Goal: Task Accomplishment & Management: Manage account settings

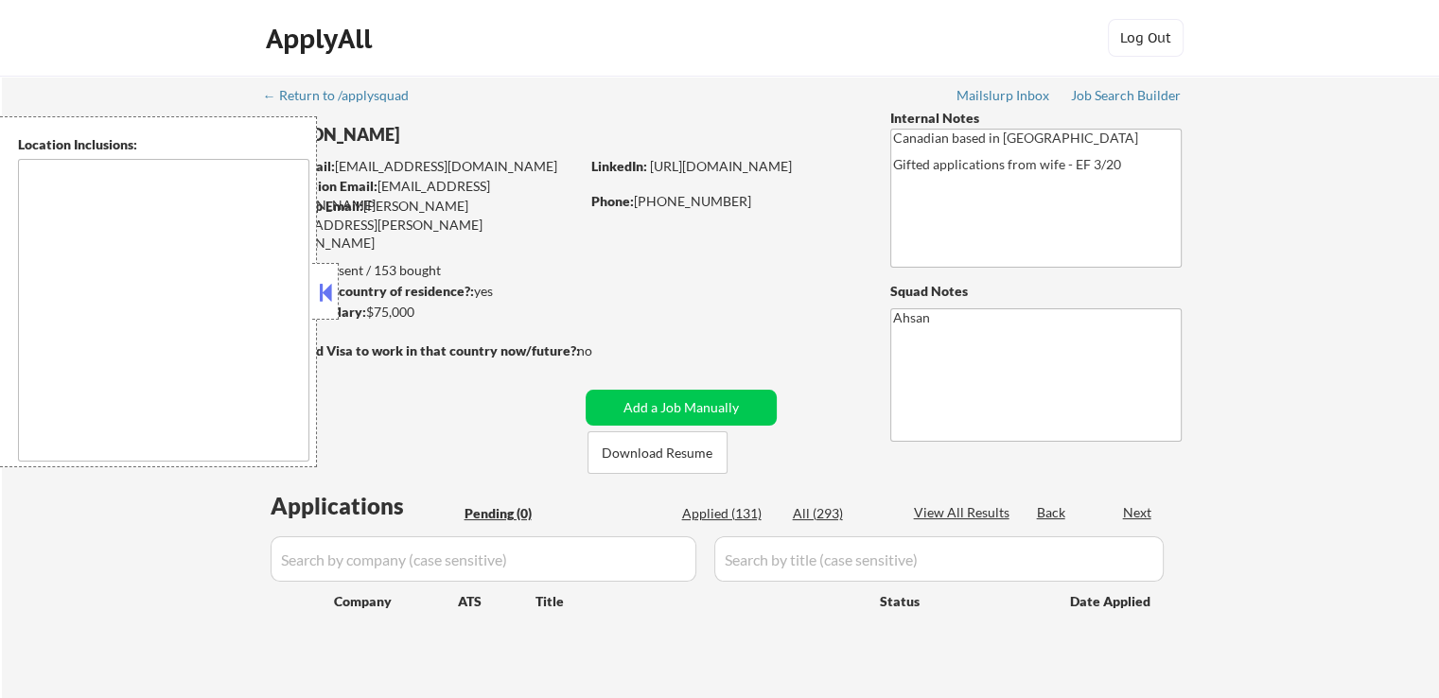
type textarea "[GEOGRAPHIC_DATA], ON [GEOGRAPHIC_DATA], [GEOGRAPHIC_DATA] [GEOGRAPHIC_DATA], O…"
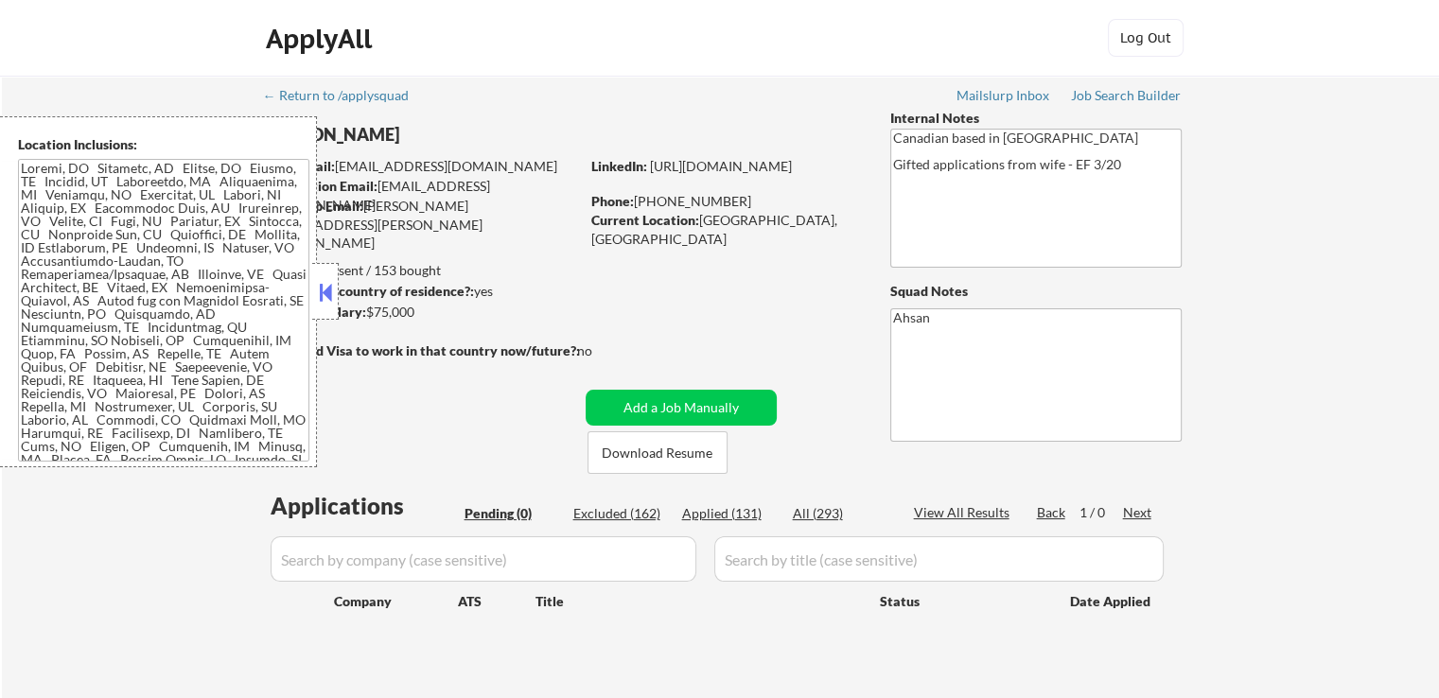
click at [319, 304] on button at bounding box center [325, 292] width 21 height 28
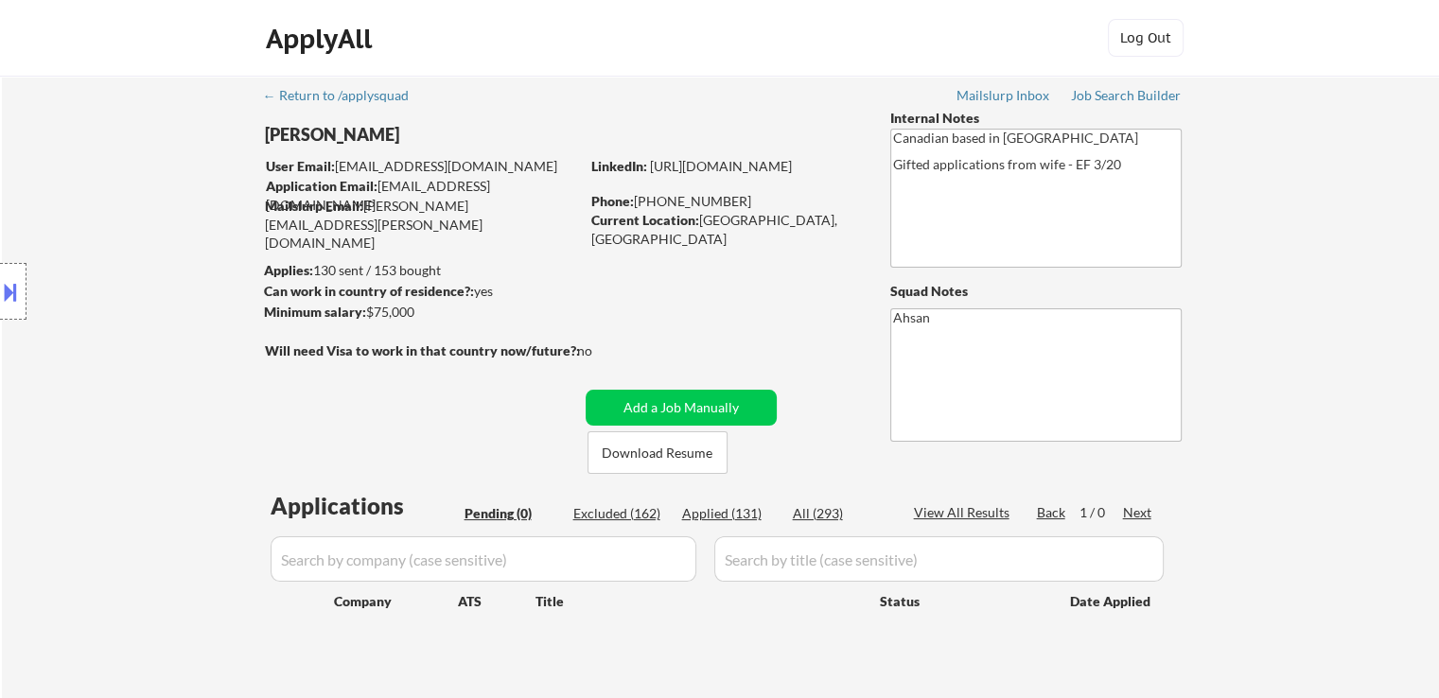
drag, startPoint x: 136, startPoint y: 269, endPoint x: 136, endPoint y: 255, distance: 13.2
click at [136, 259] on div "Location Inclusions:" at bounding box center [169, 291] width 339 height 351
click at [151, 258] on div "Location Inclusions:" at bounding box center [169, 291] width 339 height 351
click at [616, 331] on div "← Return to /applysquad Mailslurp Inbox Job Search Builder [PERSON_NAME] User E…" at bounding box center [721, 384] width 944 height 616
click at [587, 38] on div "ApplyAll Log In Sign Up Log Out" at bounding box center [720, 42] width 946 height 47
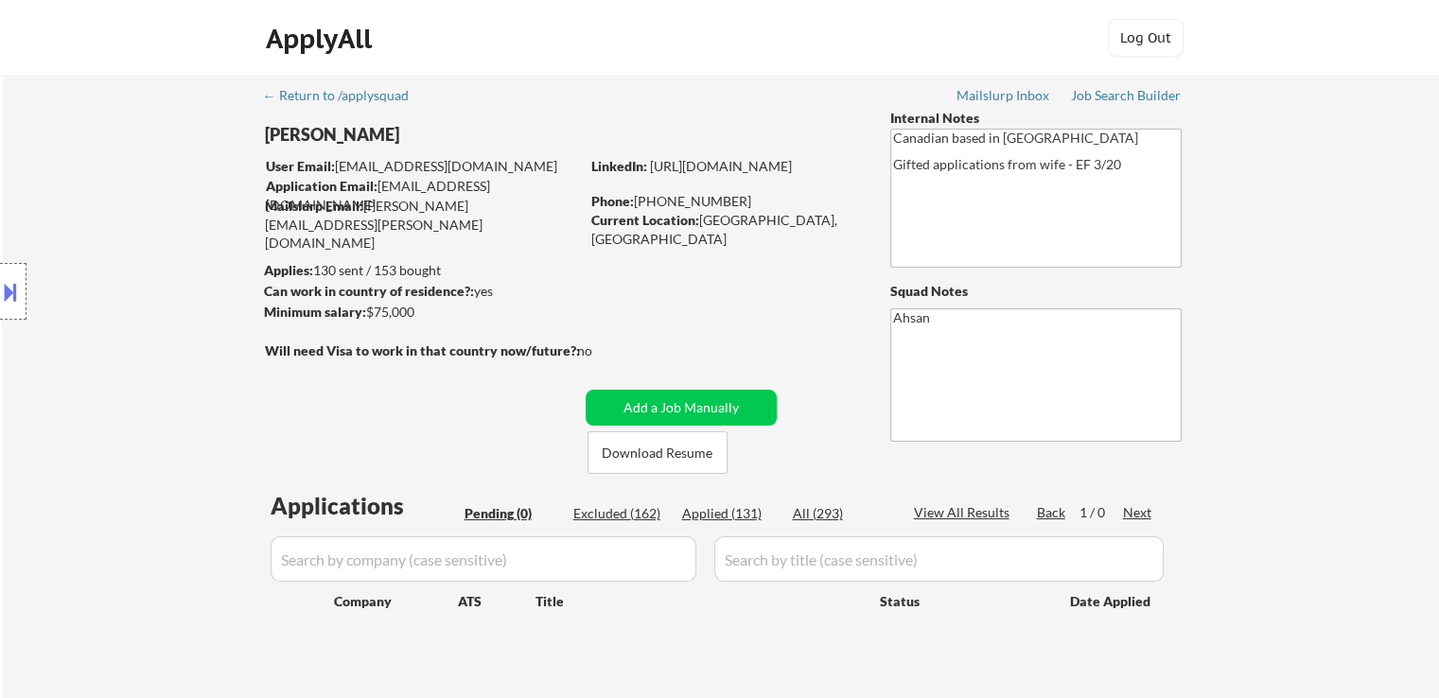
click at [38, 215] on div "Location Inclusions:" at bounding box center [169, 291] width 339 height 351
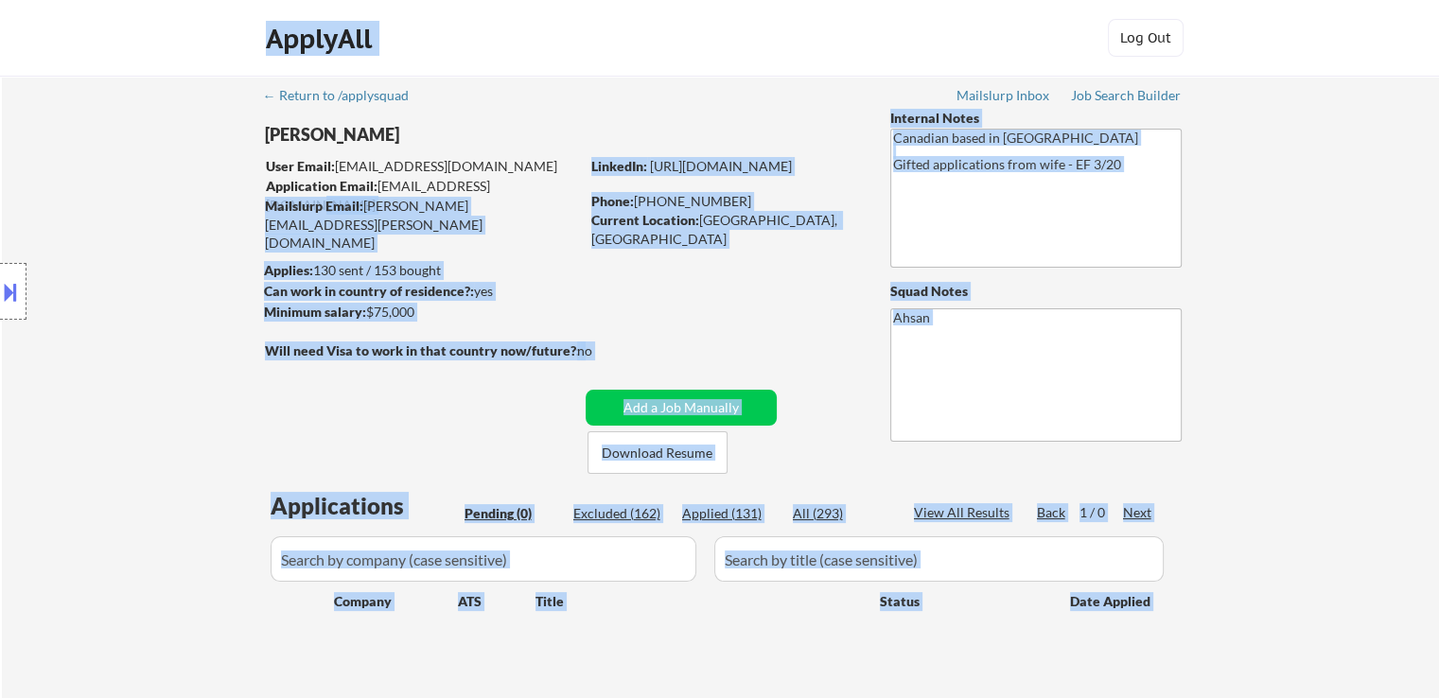
drag, startPoint x: 266, startPoint y: 127, endPoint x: 530, endPoint y: 183, distance: 269.8
click at [530, 183] on body "← Return to /applysquad Mailslurp Inbox Job Search Builder [PERSON_NAME] User E…" at bounding box center [719, 349] width 1439 height 698
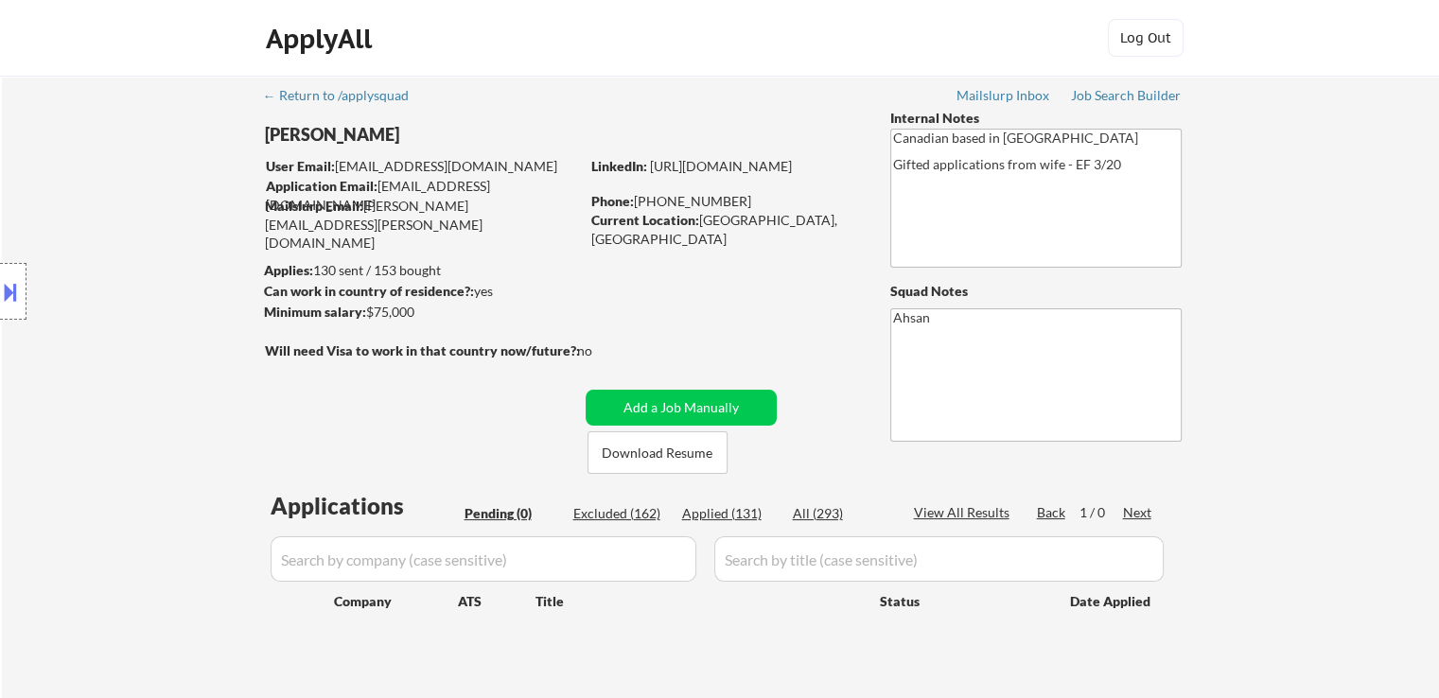
click at [583, 251] on div "← Return to /applysquad Mailslurp Inbox Job Search Builder [PERSON_NAME] User E…" at bounding box center [721, 384] width 944 height 616
click at [94, 311] on div "Location Inclusions:" at bounding box center [169, 291] width 339 height 351
click at [303, 434] on div "Location Inclusions:" at bounding box center [169, 291] width 339 height 351
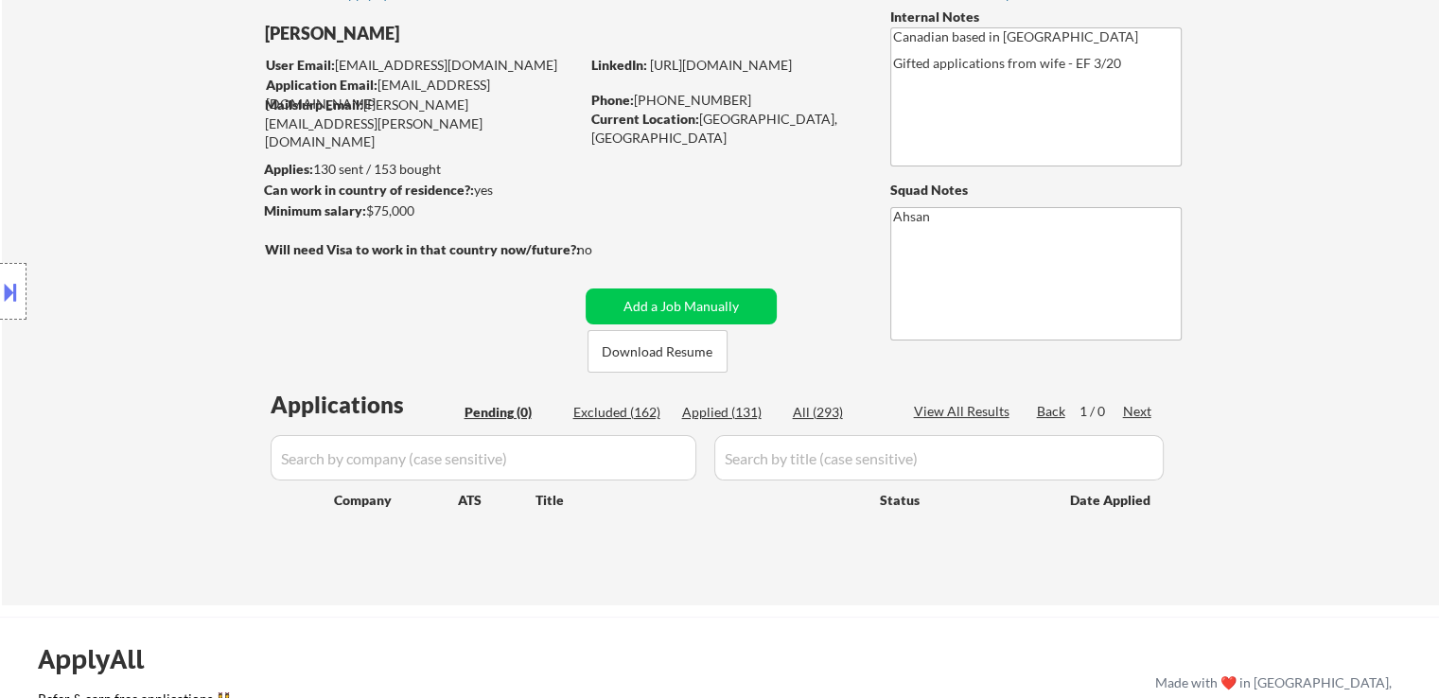
scroll to position [189, 0]
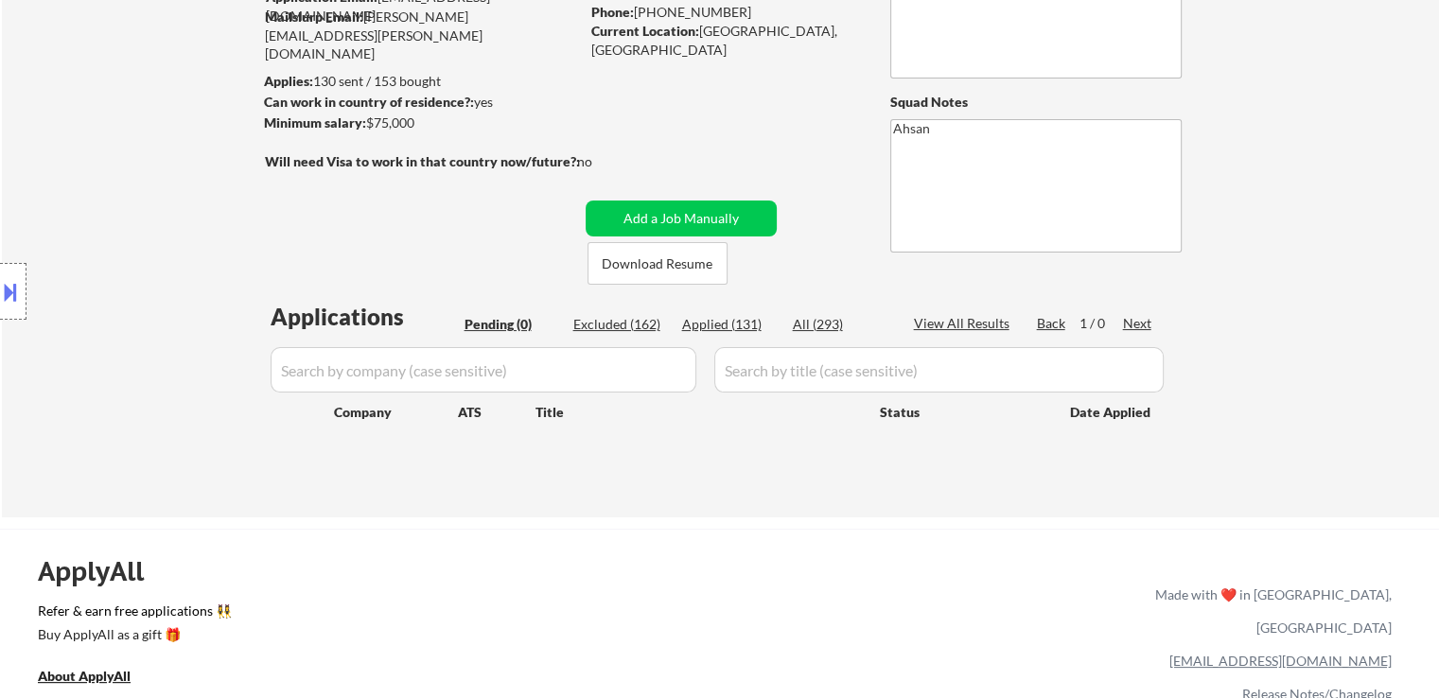
click at [192, 218] on div "Location Inclusions:" at bounding box center [169, 291] width 339 height 351
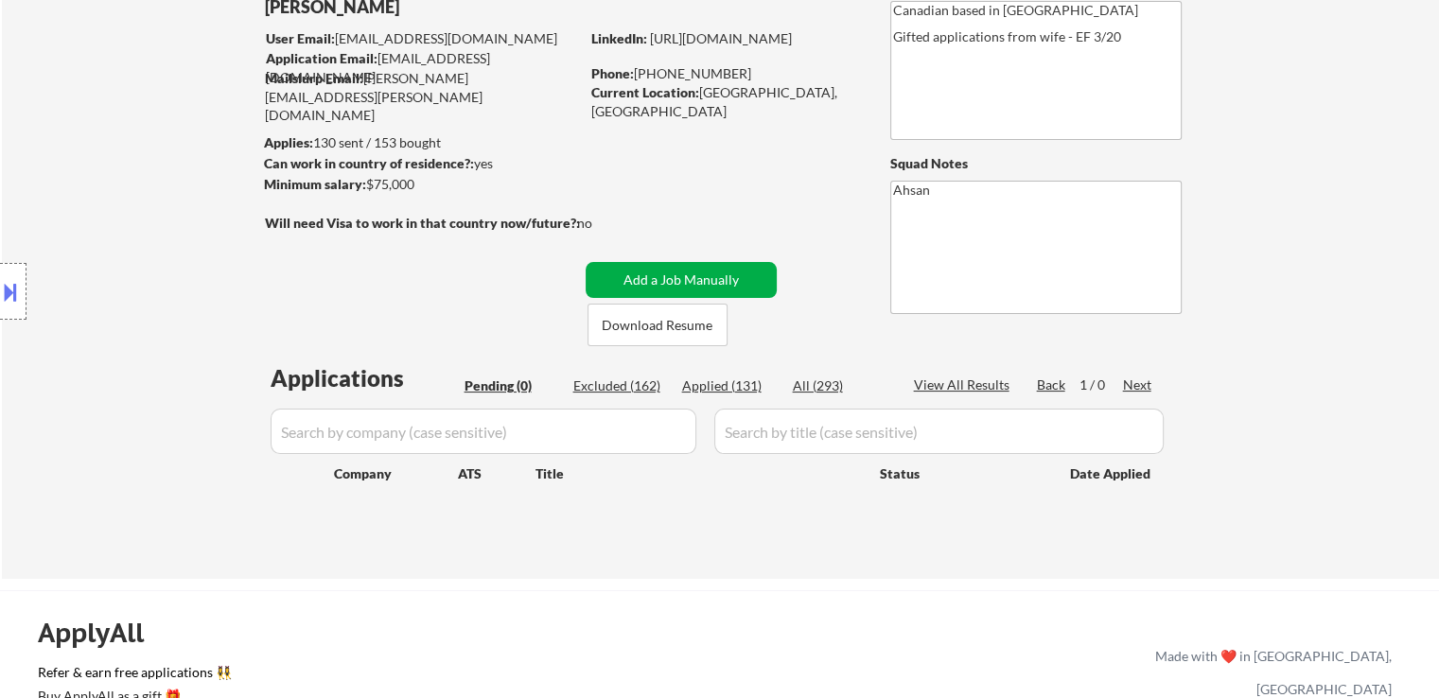
scroll to position [95, 0]
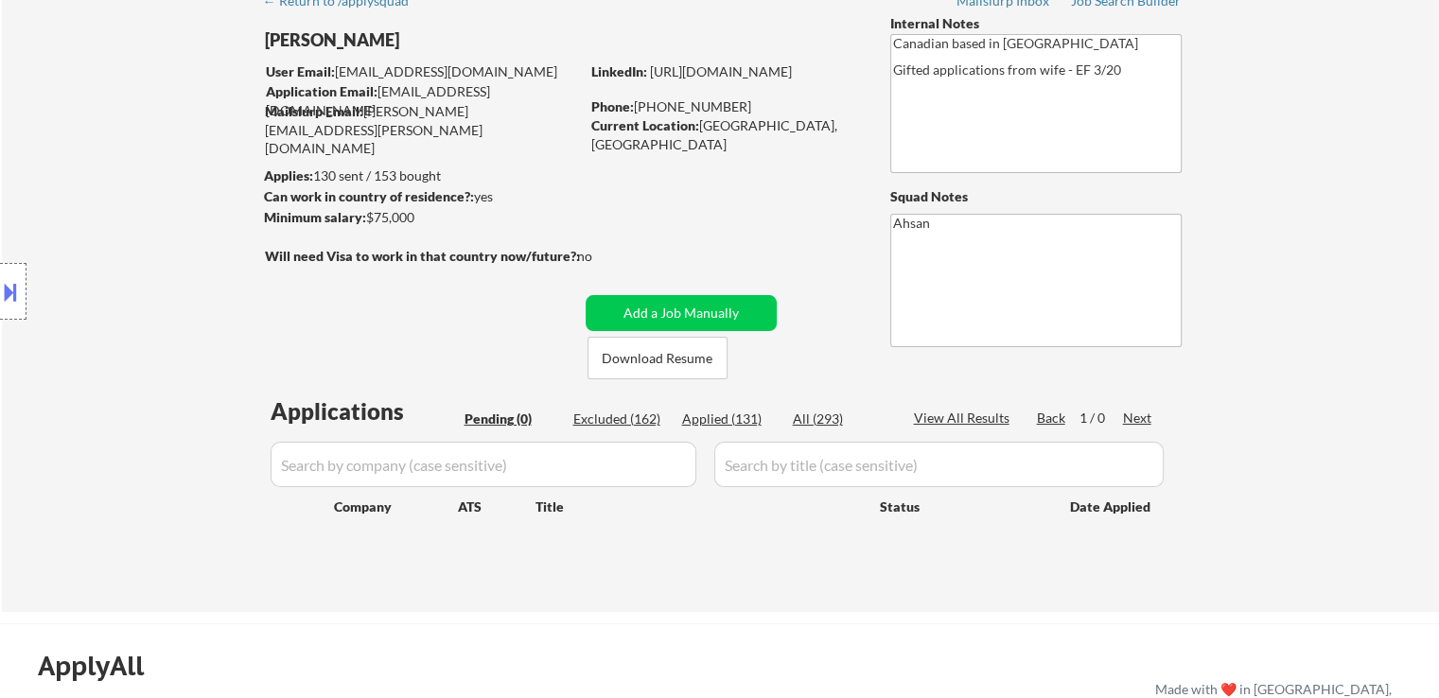
click at [715, 413] on div "Applied (131)" at bounding box center [729, 419] width 95 height 19
click at [713, 421] on div "Applied (131)" at bounding box center [729, 419] width 95 height 19
select select ""applied""
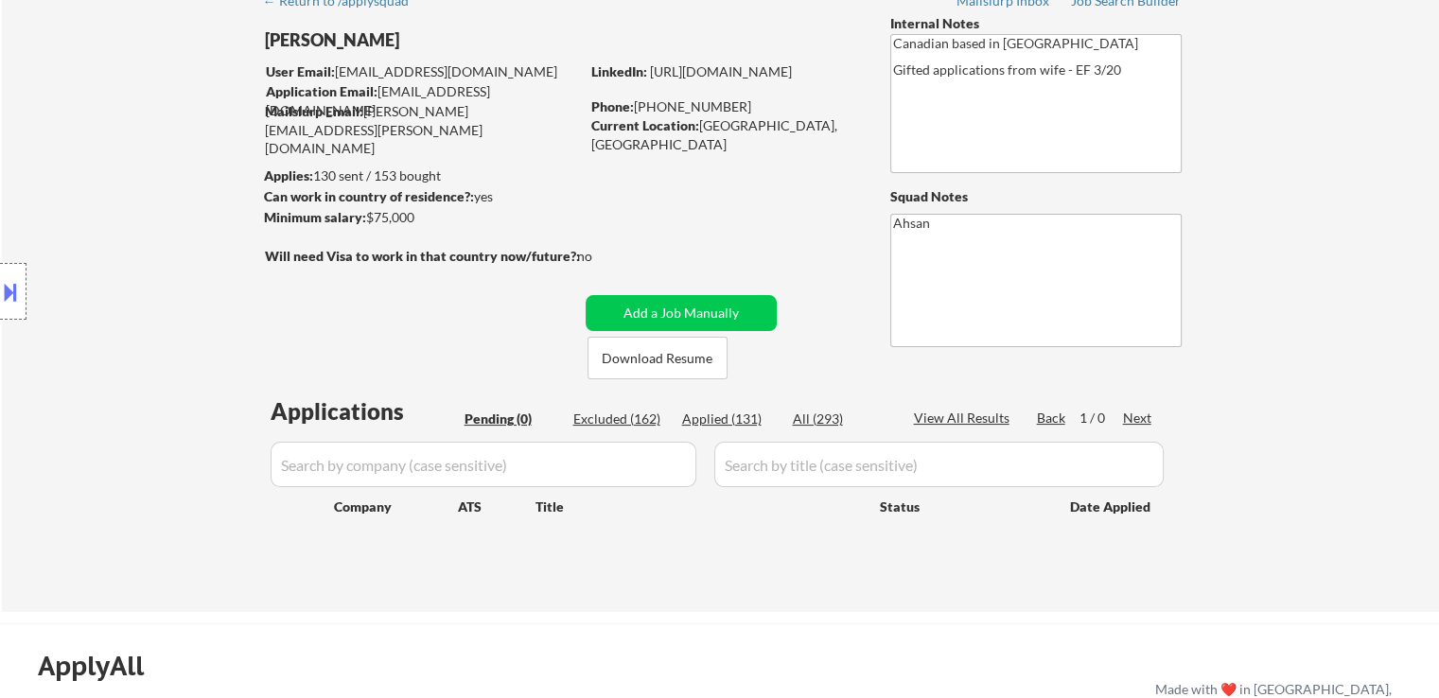
select select ""applied""
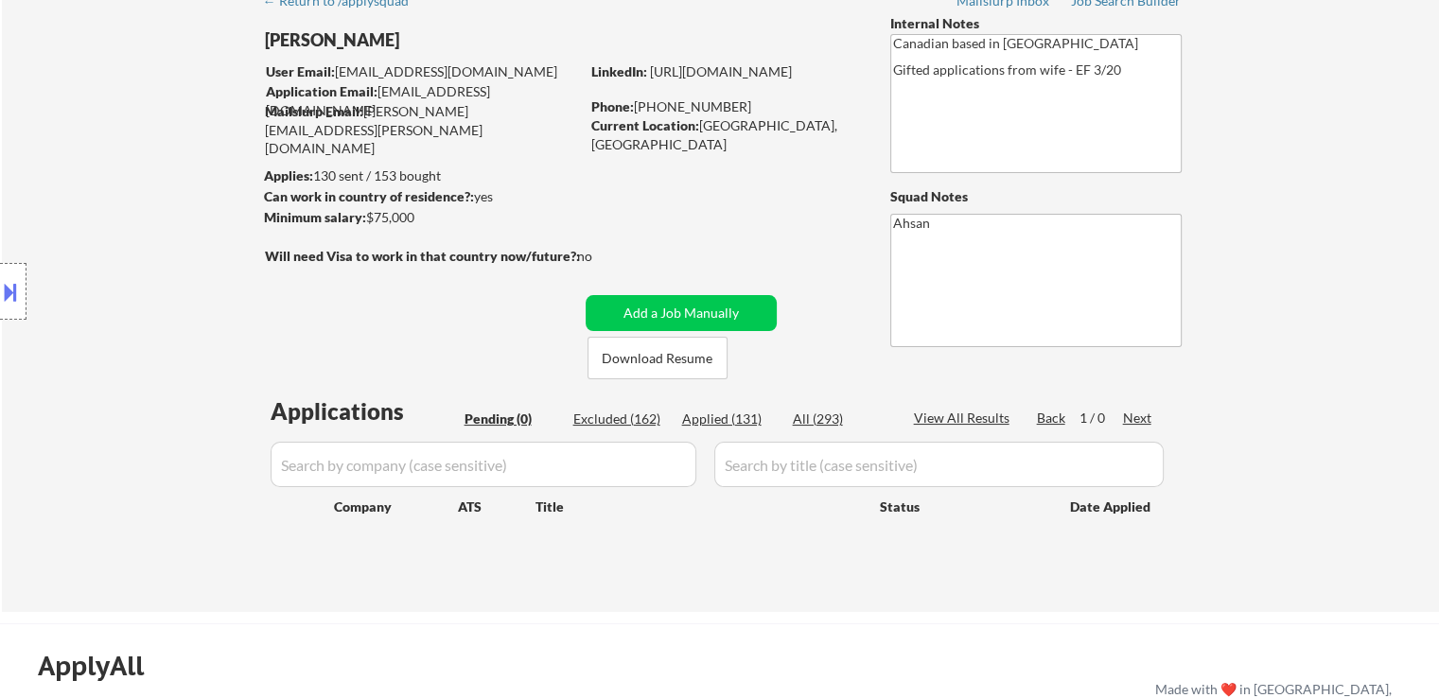
select select ""applied""
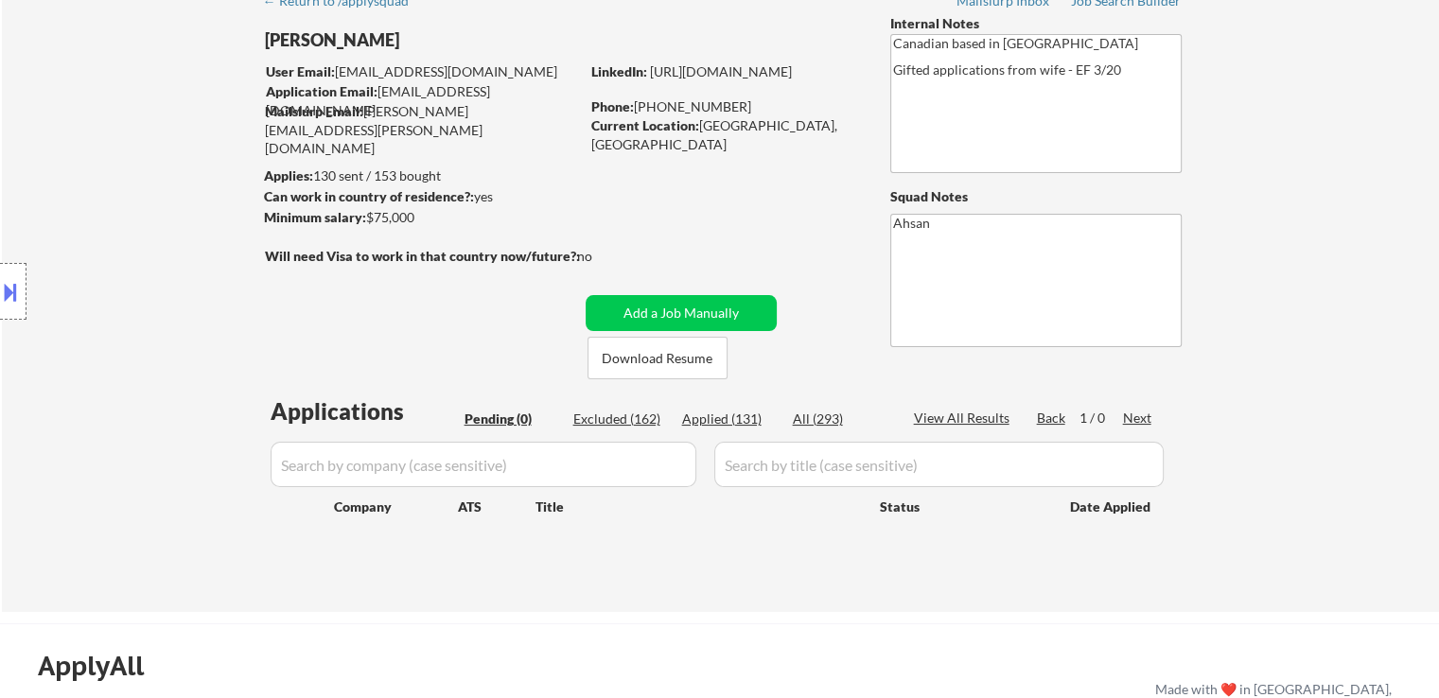
select select ""applied""
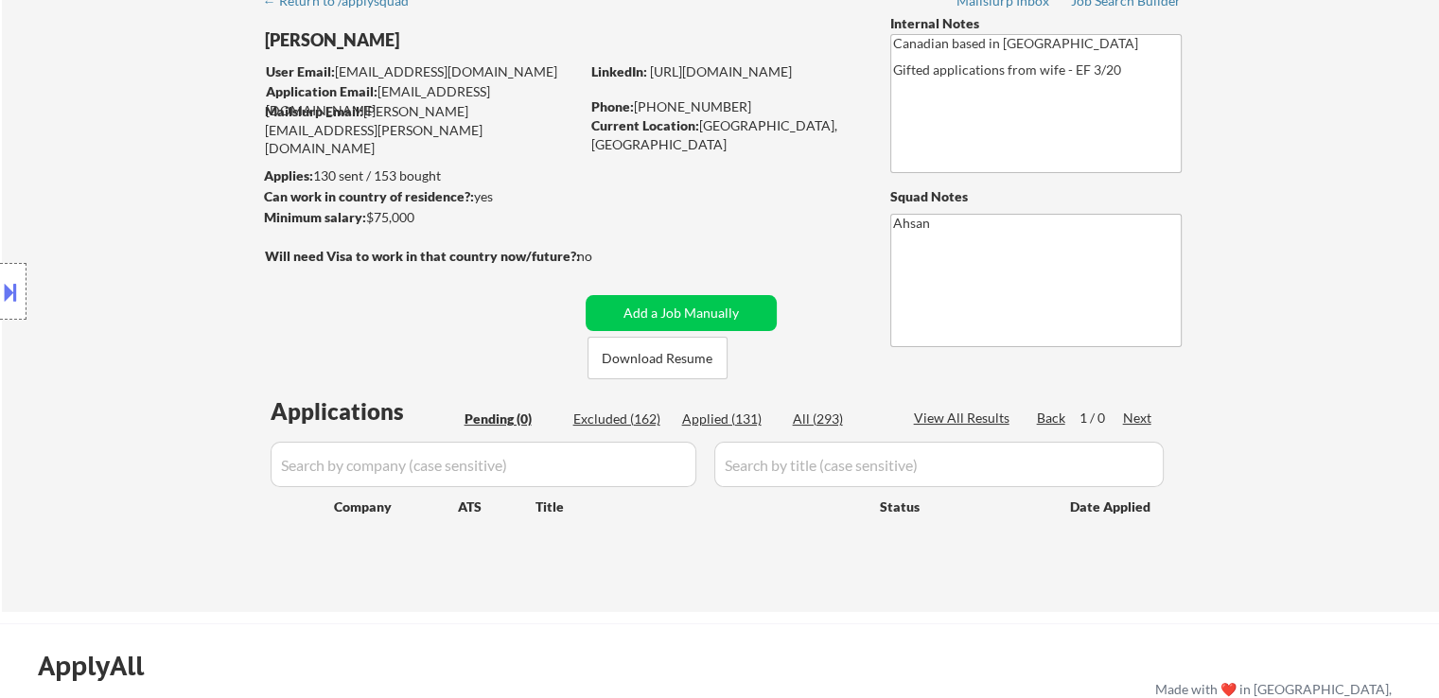
select select ""applied""
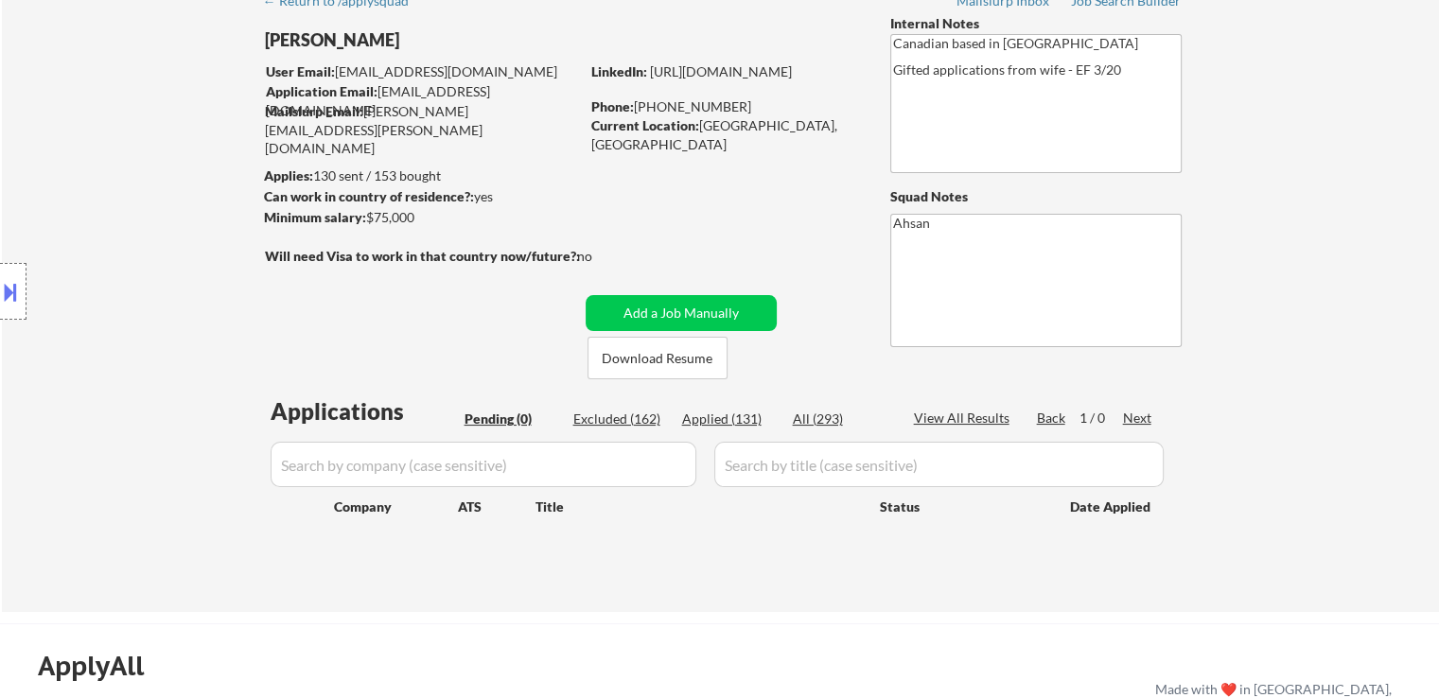
select select ""applied""
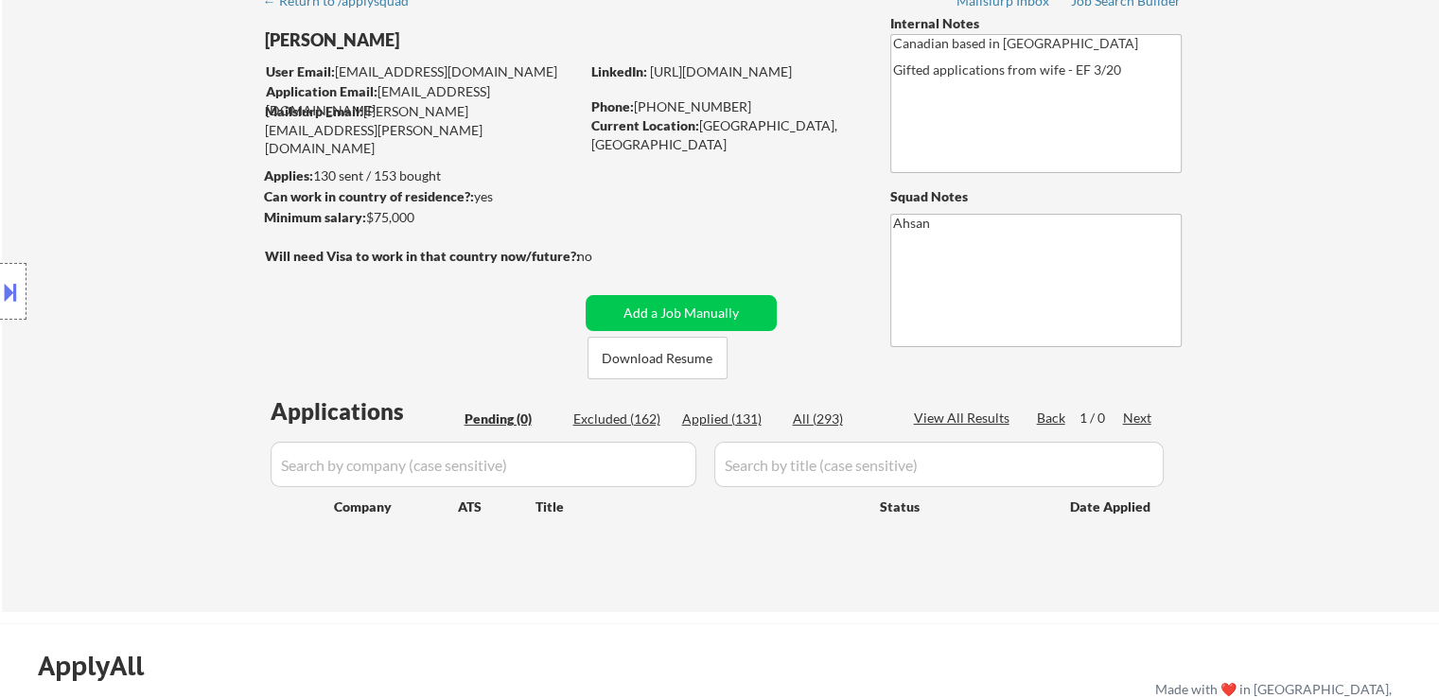
select select ""applied""
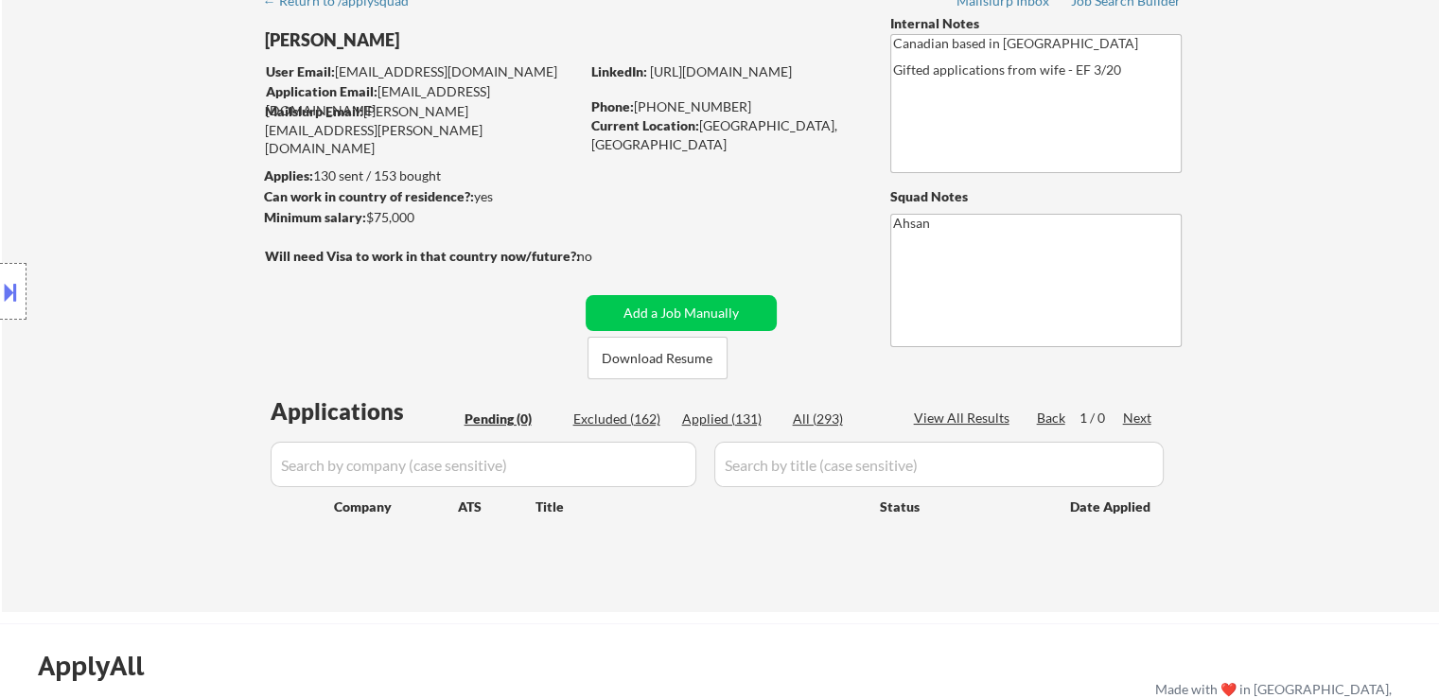
select select ""applied""
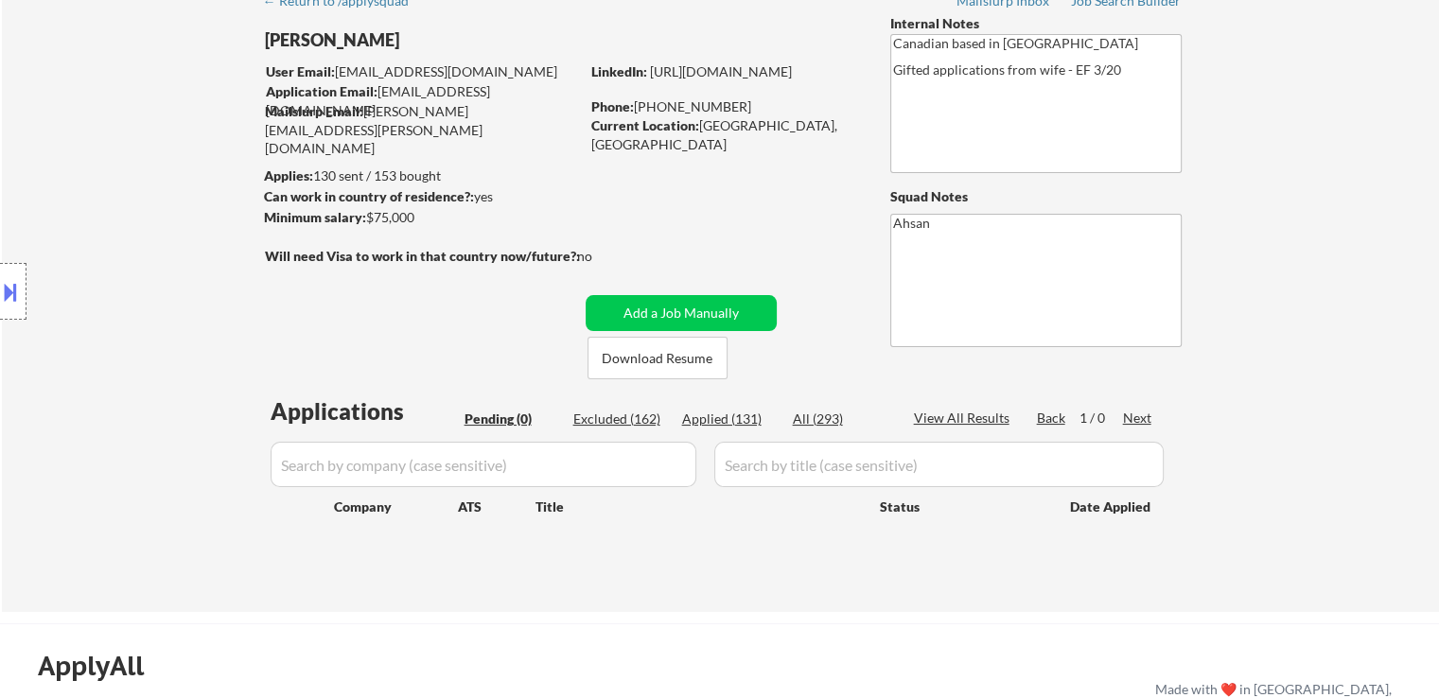
select select ""applied""
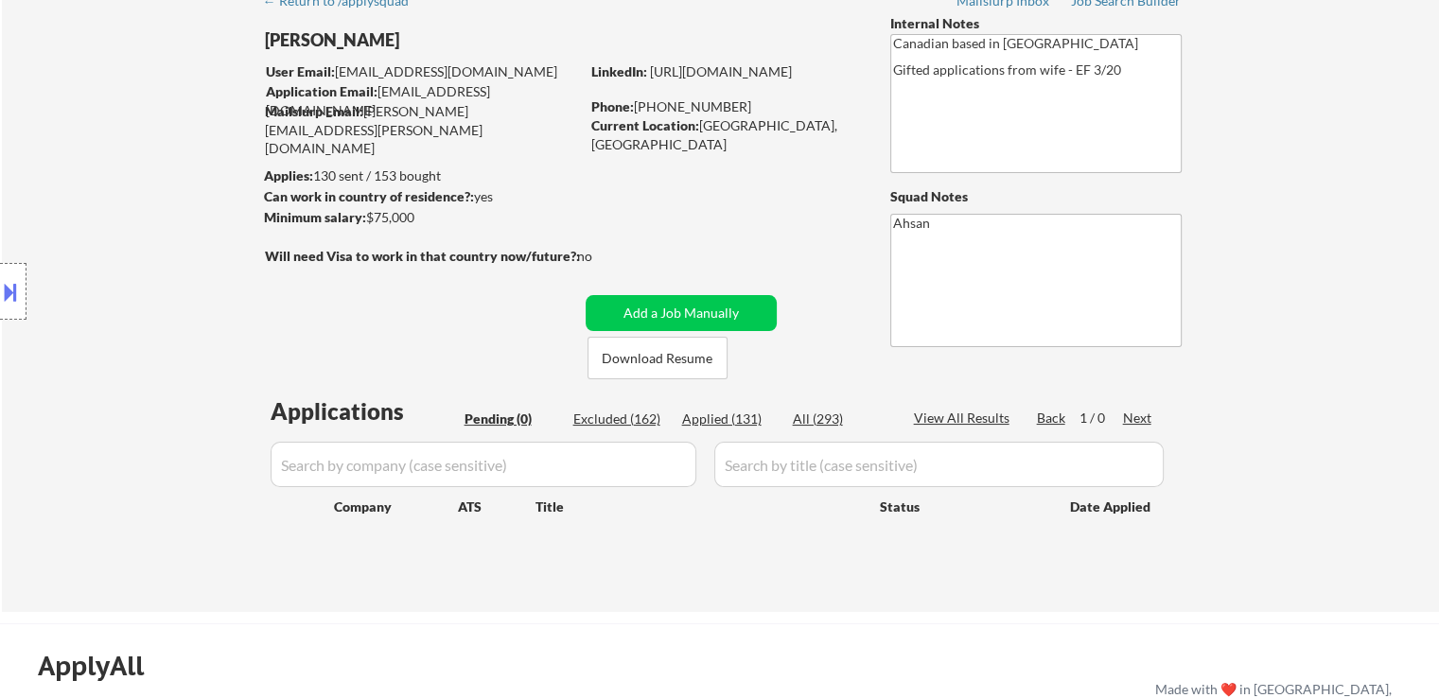
select select ""applied""
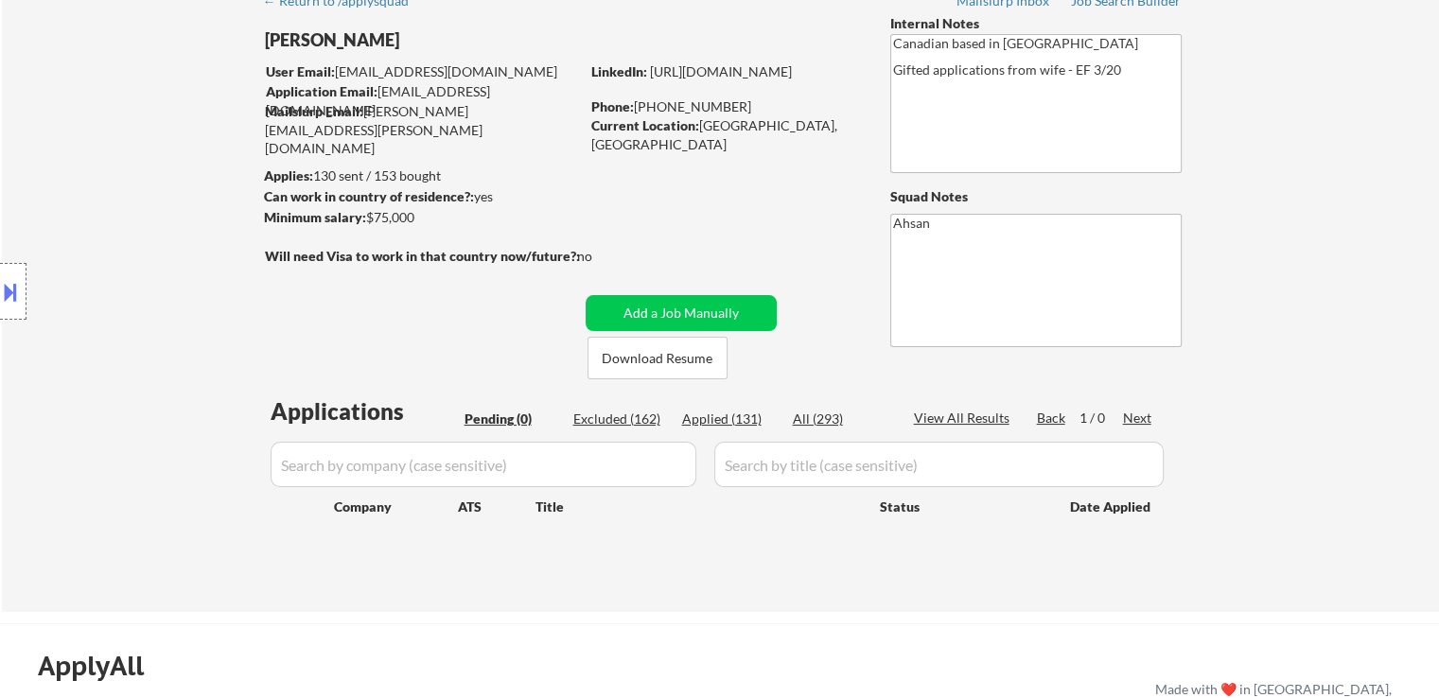
select select ""applied""
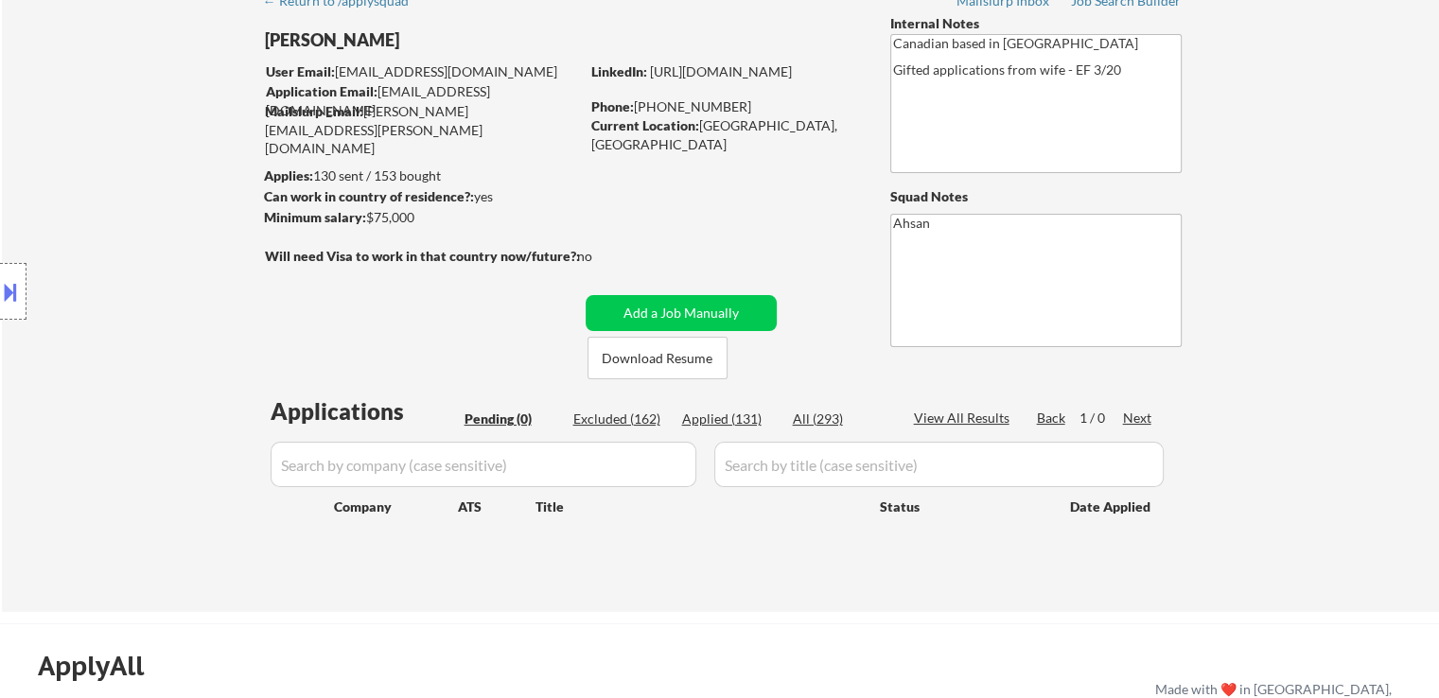
select select ""applied""
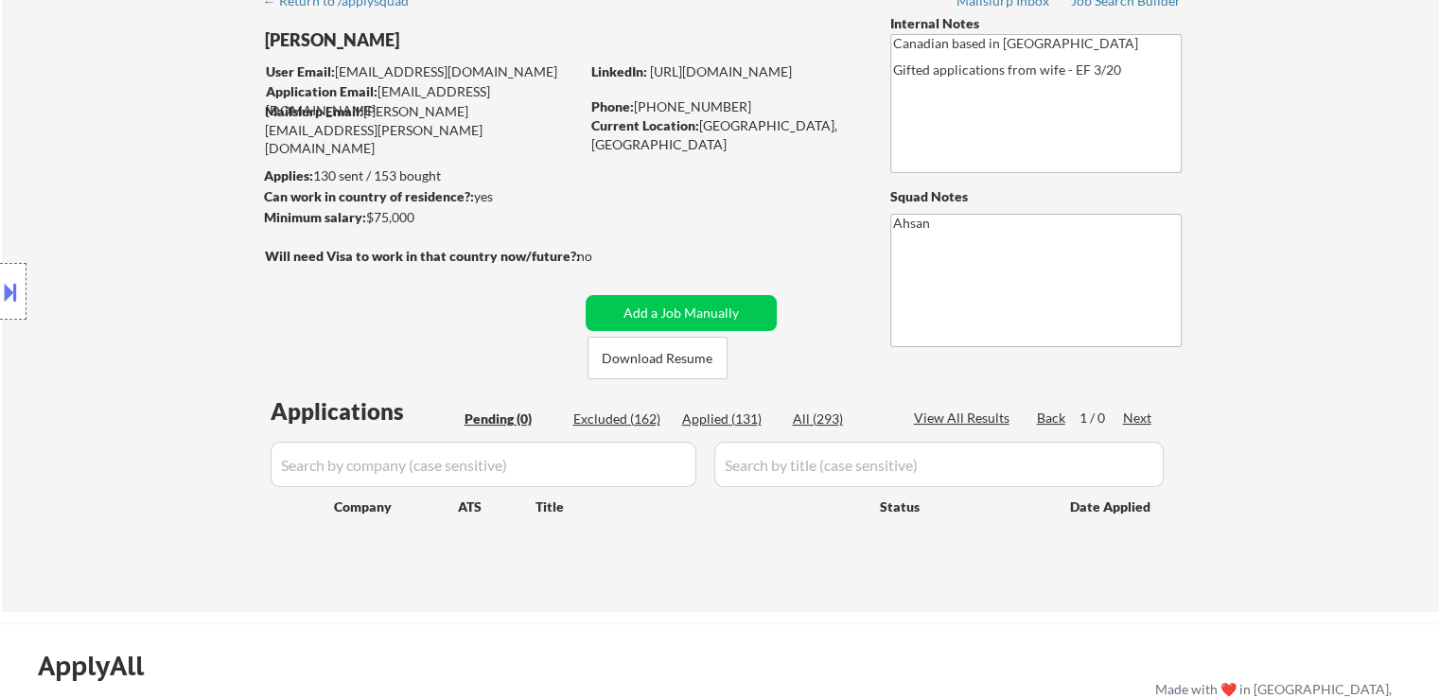
select select ""applied""
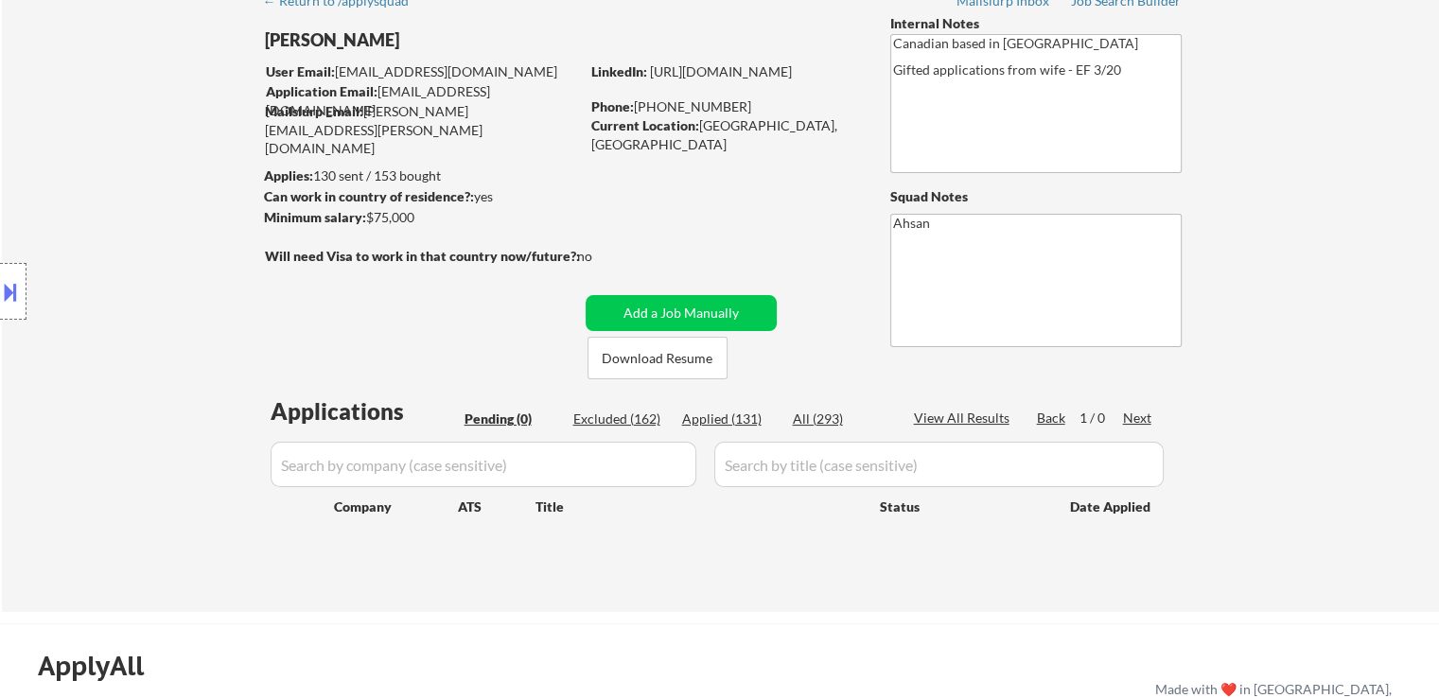
select select ""applied""
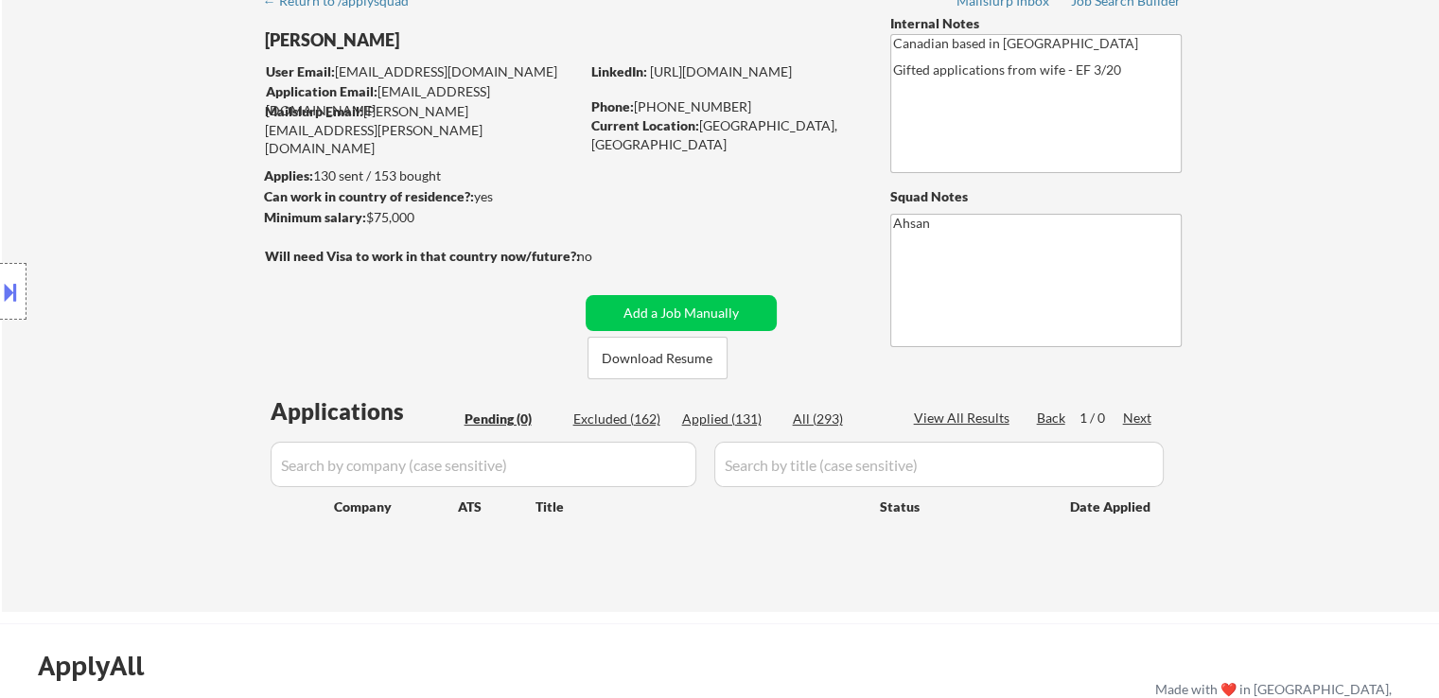
select select ""applied""
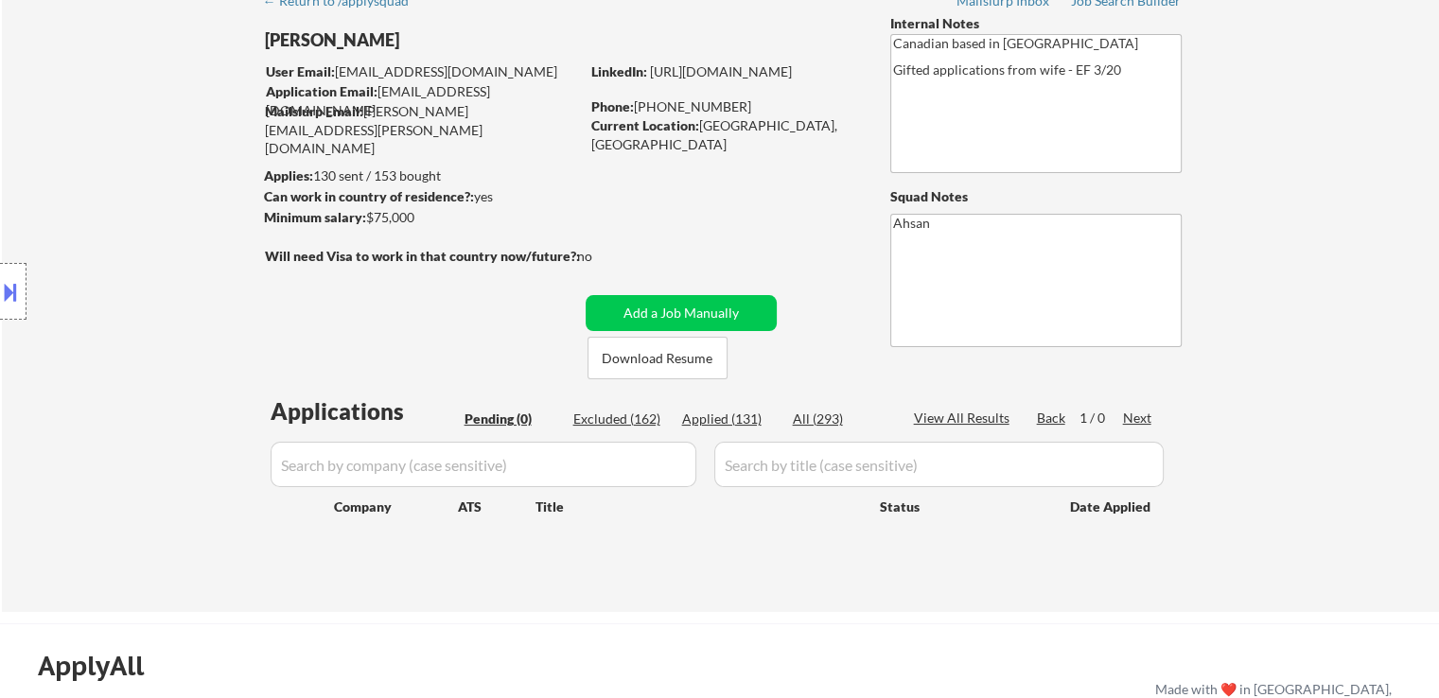
select select ""applied""
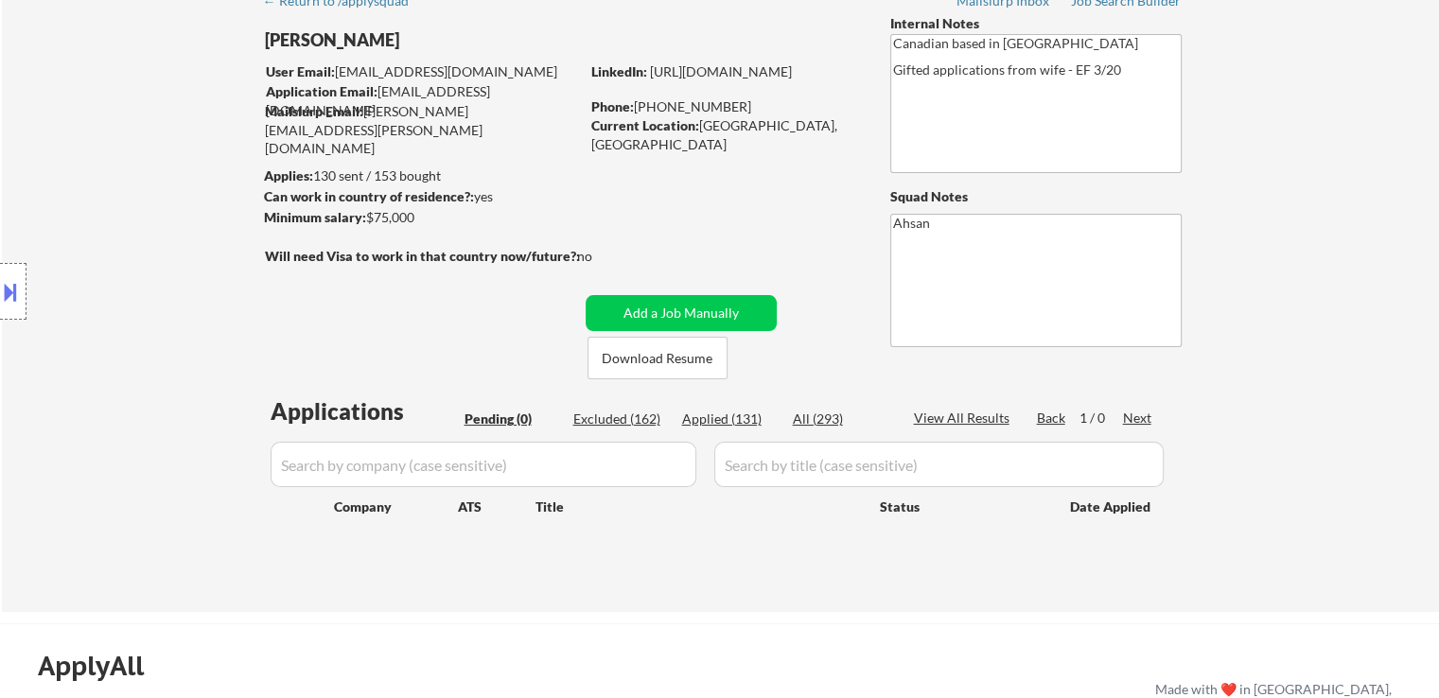
select select ""applied""
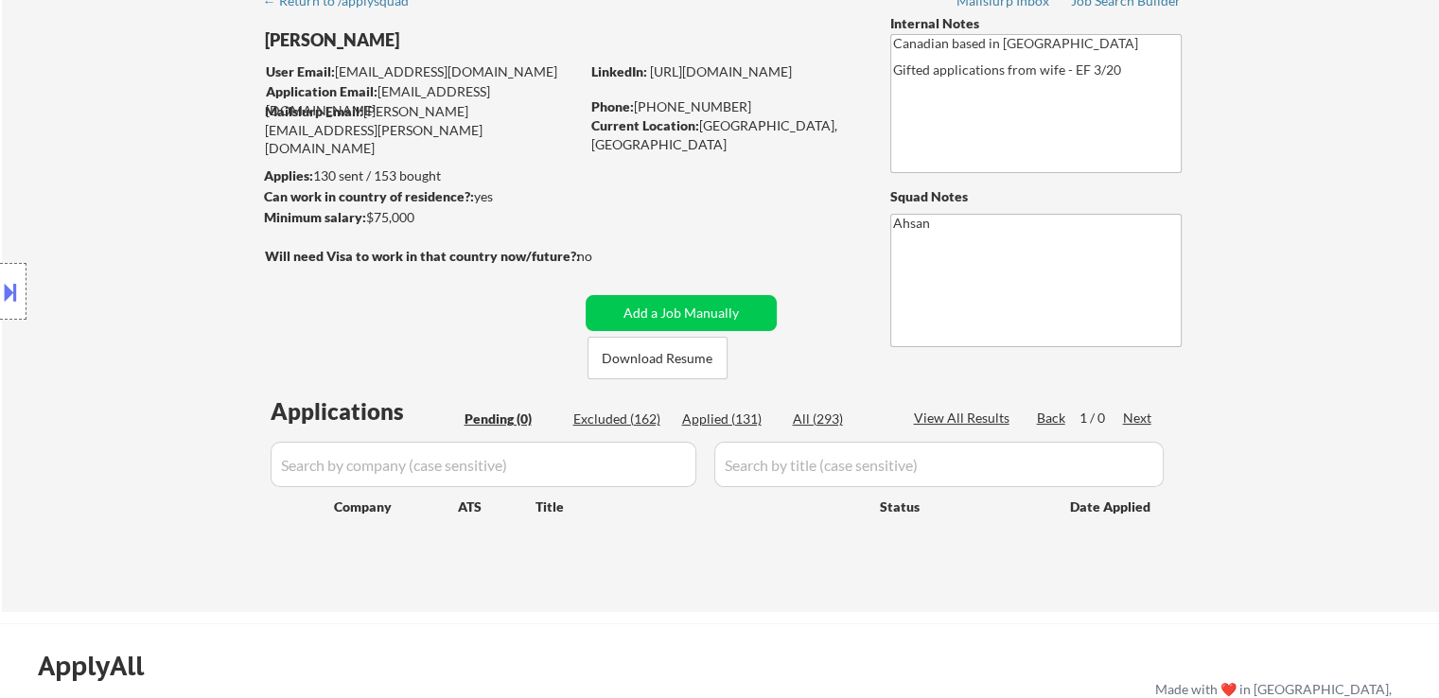
select select ""applied""
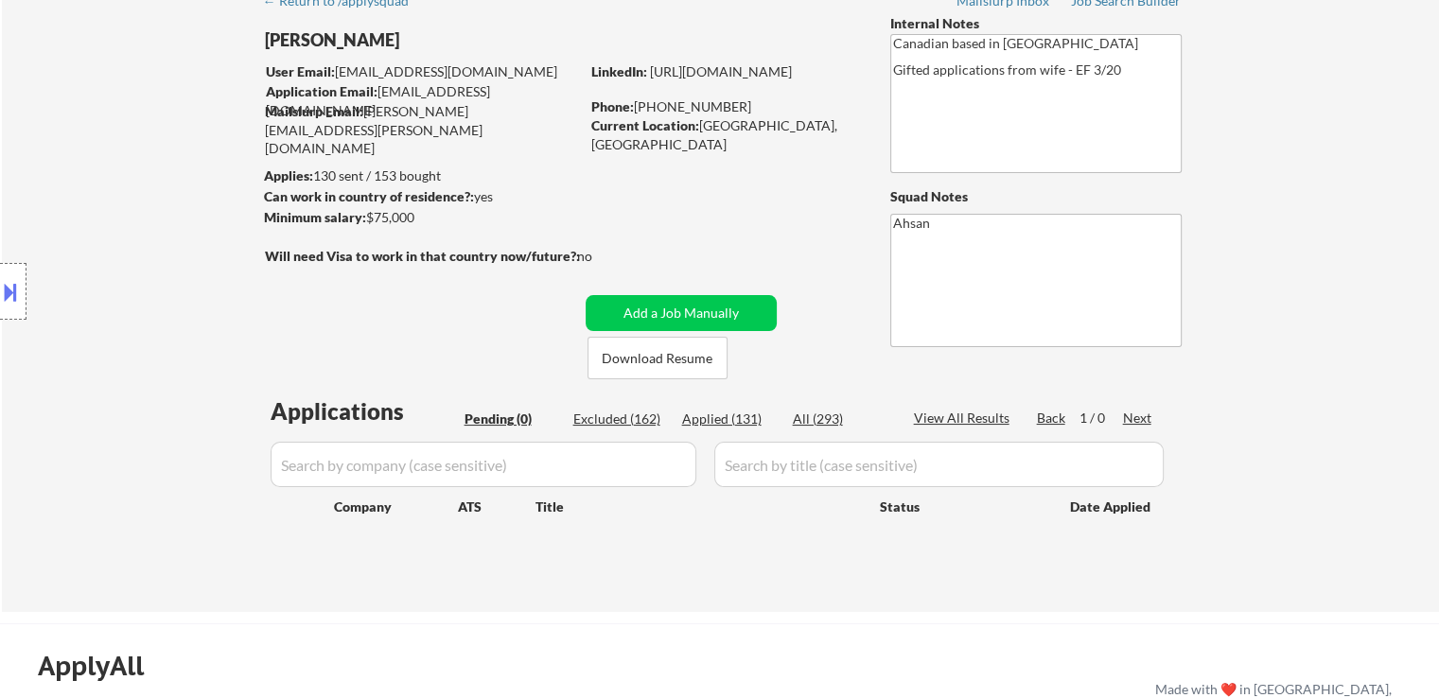
select select ""applied""
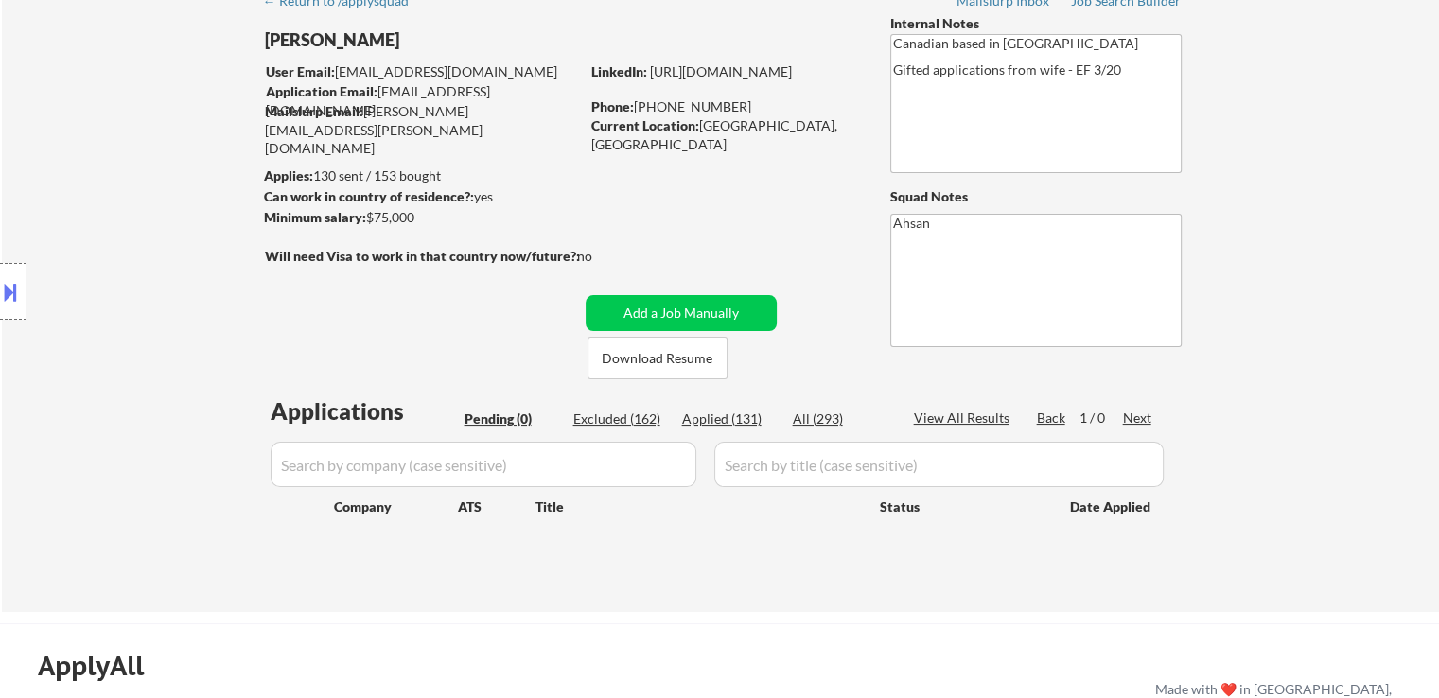
select select ""applied""
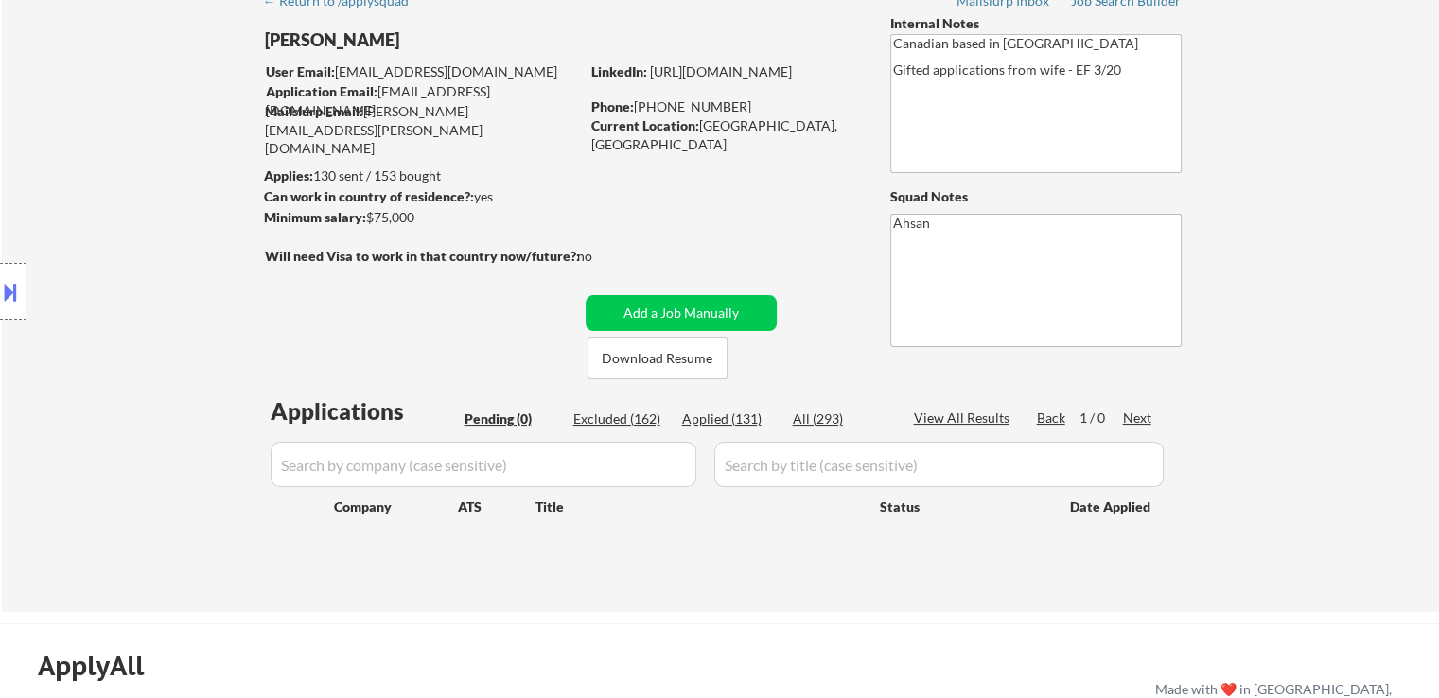
select select ""applied""
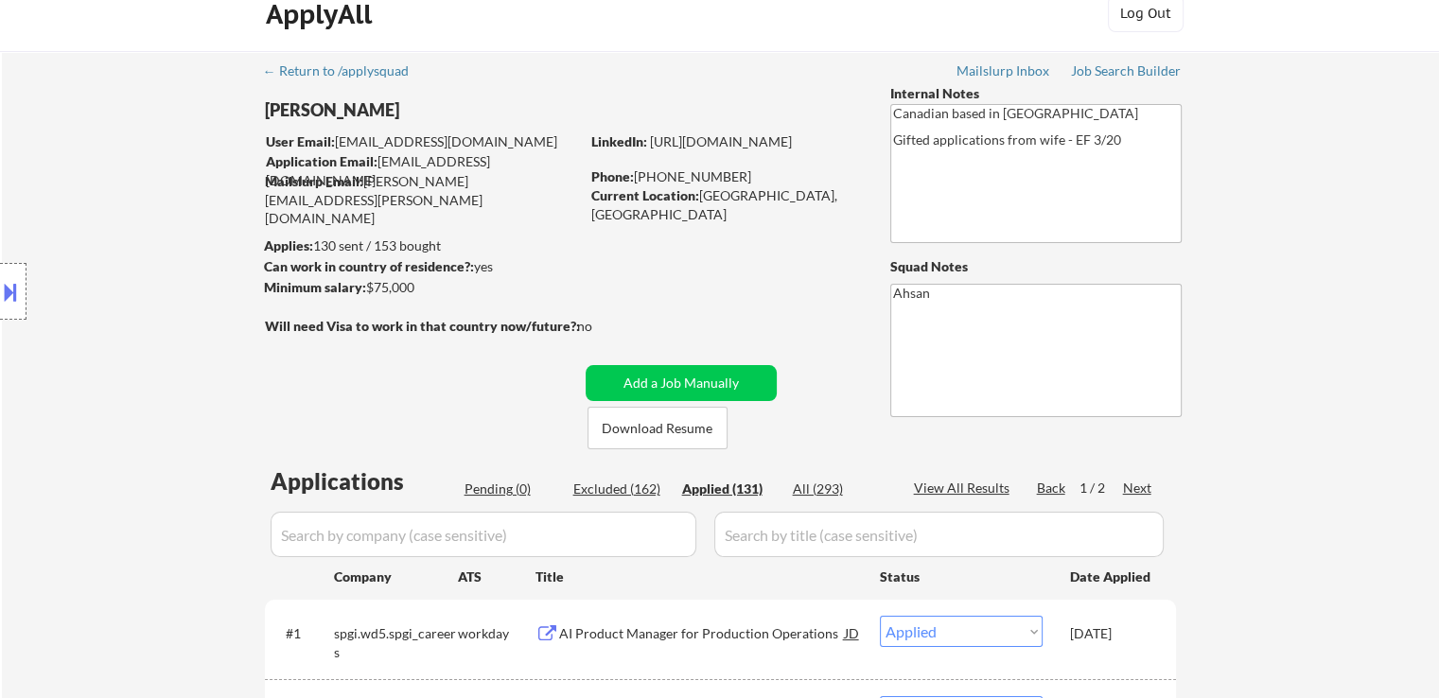
scroll to position [0, 0]
